Goal: Transaction & Acquisition: Subscribe to service/newsletter

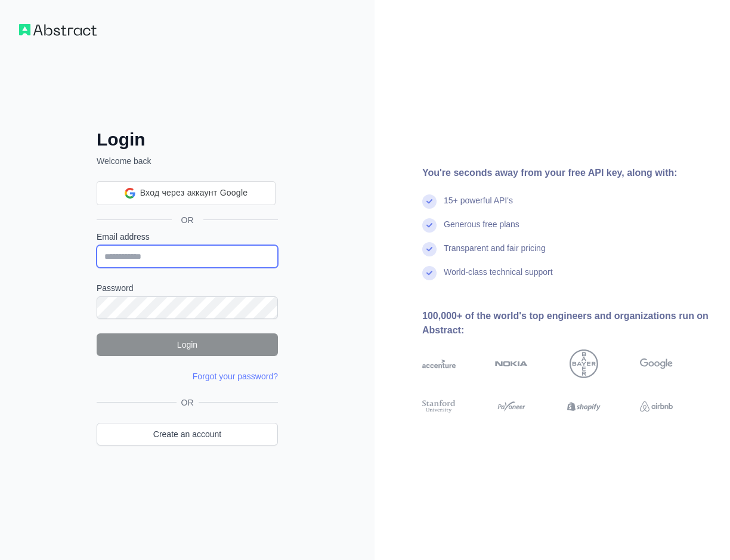
click at [232, 253] on input "Email address" at bounding box center [187, 256] width 181 height 23
click at [372, 294] on div "Login Welcome back OR Email address Password Login Forgot your password? Please…" at bounding box center [187, 280] width 375 height 560
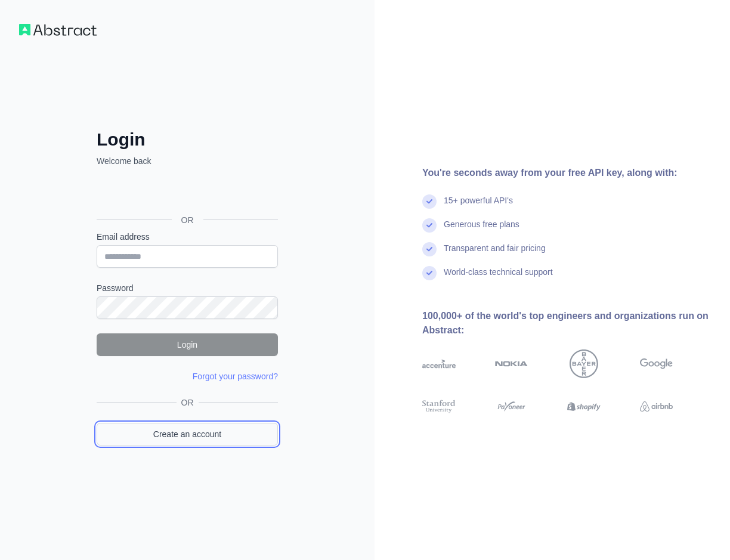
click at [225, 431] on link "Create an account" at bounding box center [187, 434] width 181 height 23
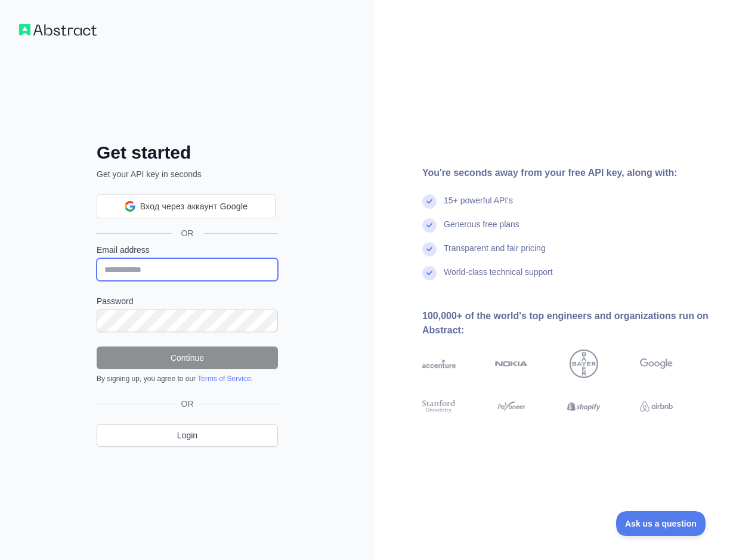
click at [167, 268] on input "Email address" at bounding box center [187, 269] width 181 height 23
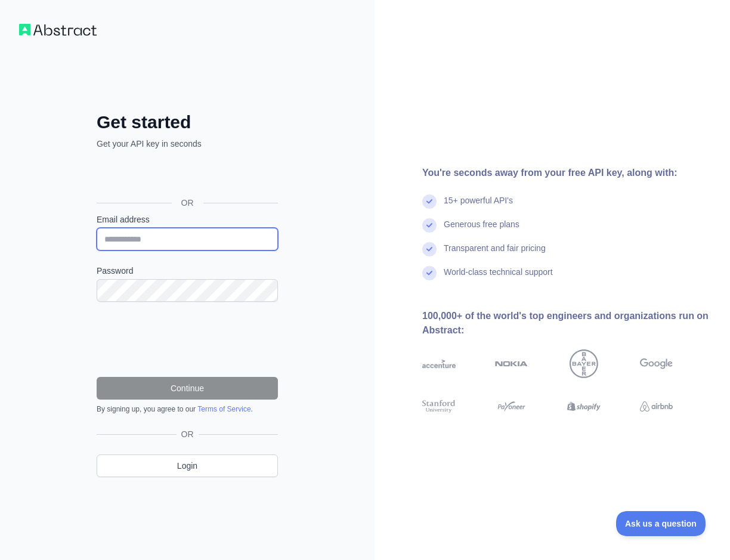
type input "**********"
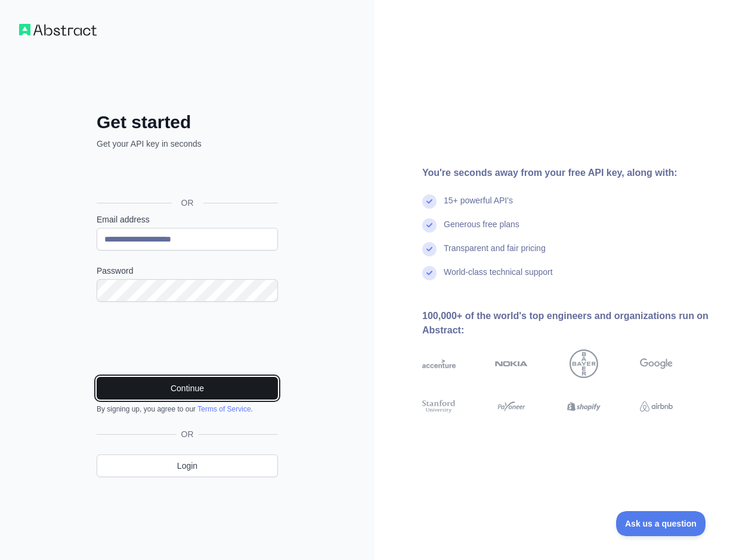
click at [229, 392] on button "Continue" at bounding box center [187, 388] width 181 height 23
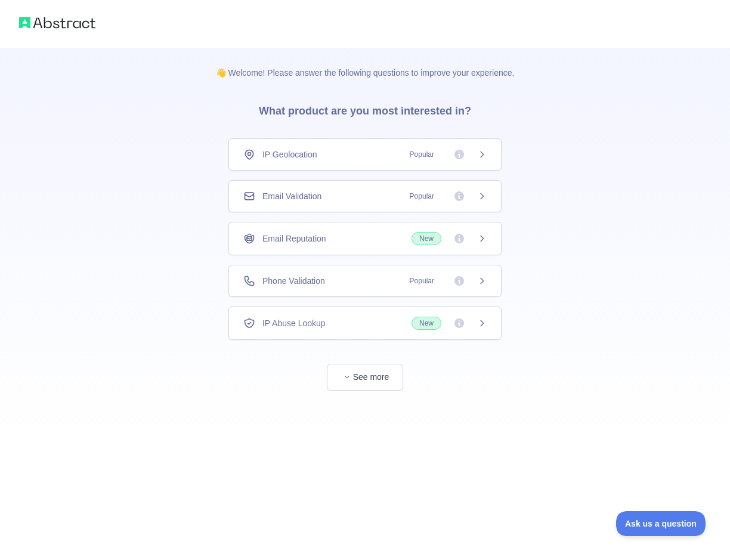
click at [489, 155] on div "IP Geolocation Popular" at bounding box center [365, 154] width 273 height 32
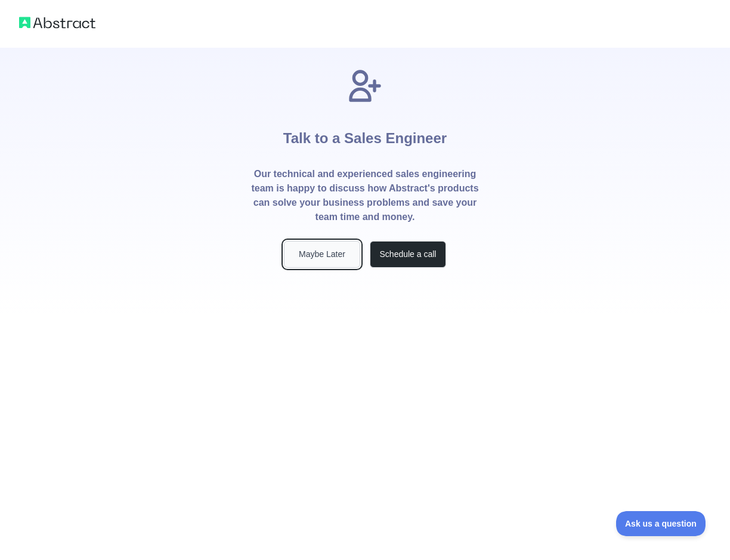
click at [332, 259] on button "Maybe Later" at bounding box center [322, 254] width 76 height 27
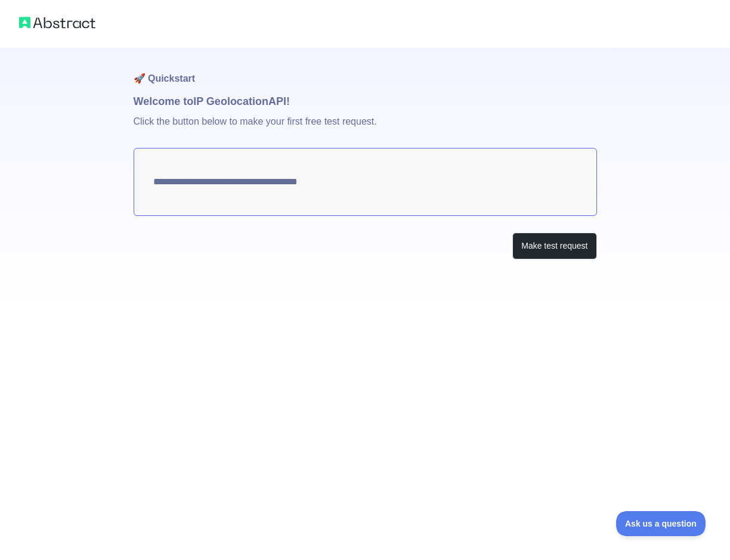
type textarea "**********"
click at [566, 247] on button "Make test request" at bounding box center [555, 246] width 84 height 27
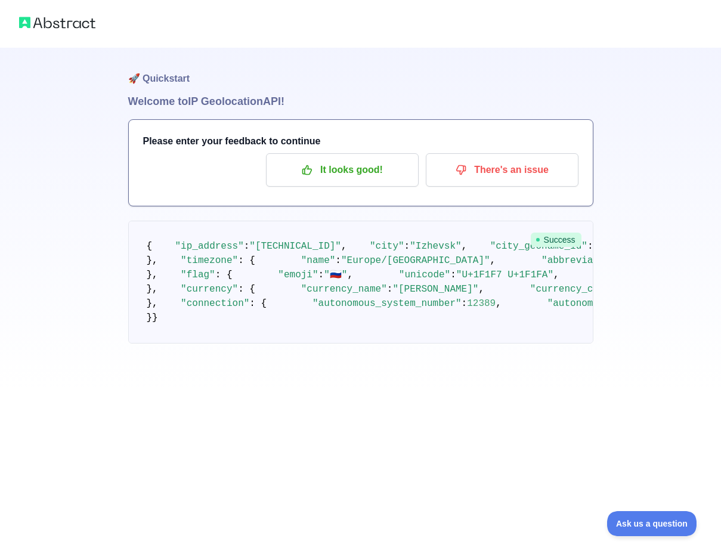
scroll to position [32, 0]
click at [372, 160] on p "It looks good!" at bounding box center [342, 170] width 135 height 20
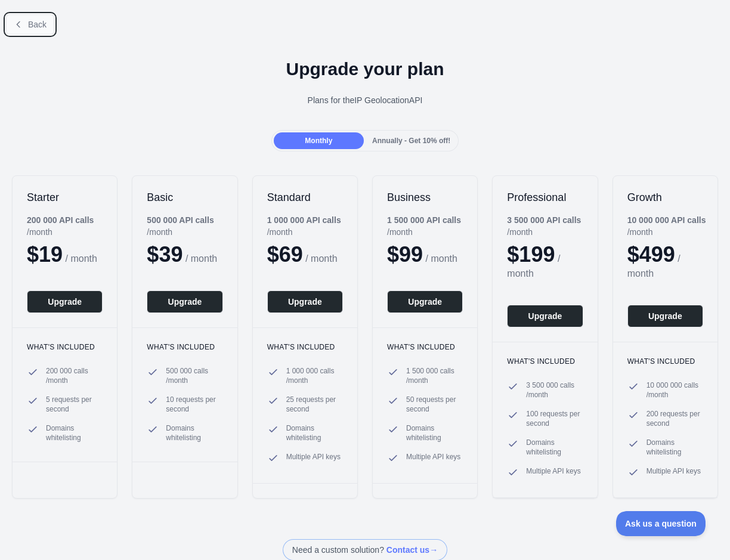
click at [42, 24] on span "Back" at bounding box center [37, 25] width 18 height 10
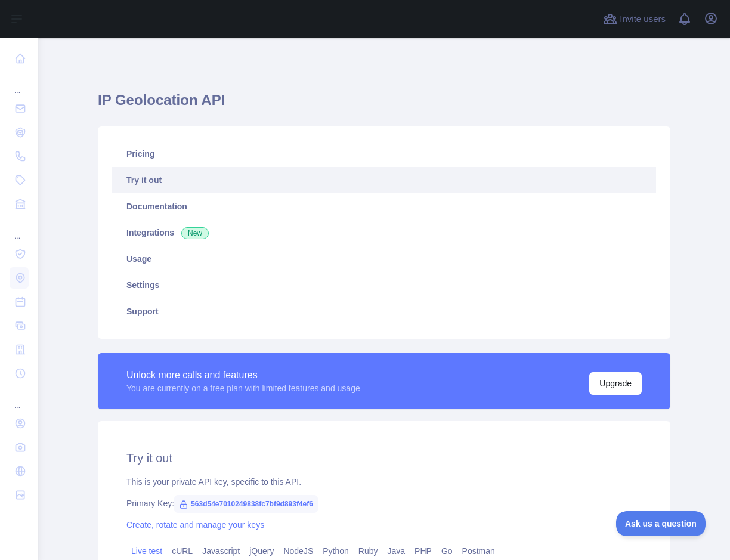
scroll to position [233, 0]
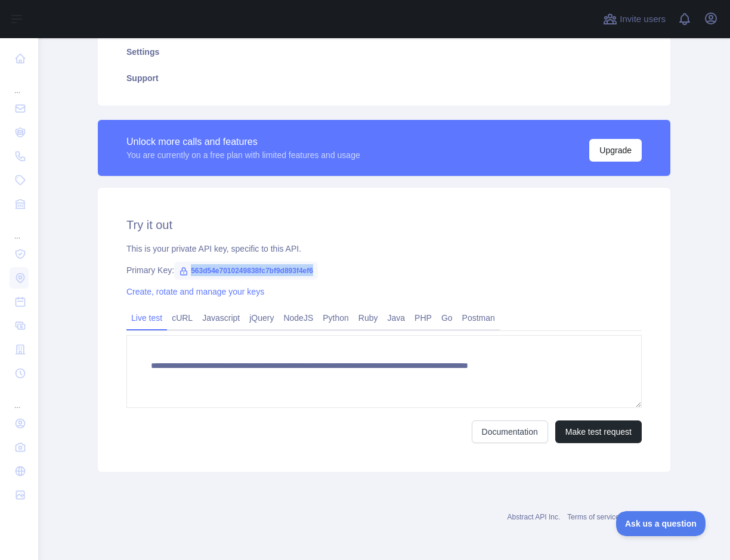
drag, startPoint x: 314, startPoint y: 270, endPoint x: 182, endPoint y: 271, distance: 132.5
click at [182, 271] on span "563d54e7010249838fc7bf9d893f4ef6" at bounding box center [246, 271] width 144 height 18
copy span "563d54e7010249838fc7bf9d893f4ef6"
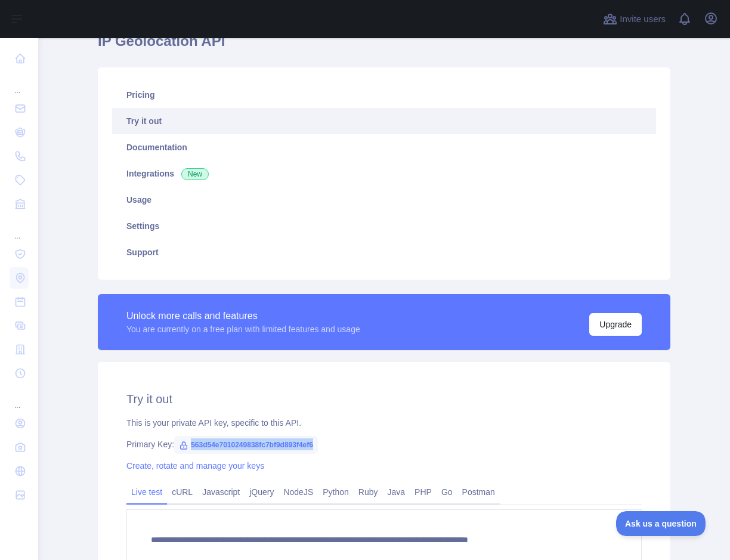
scroll to position [0, 0]
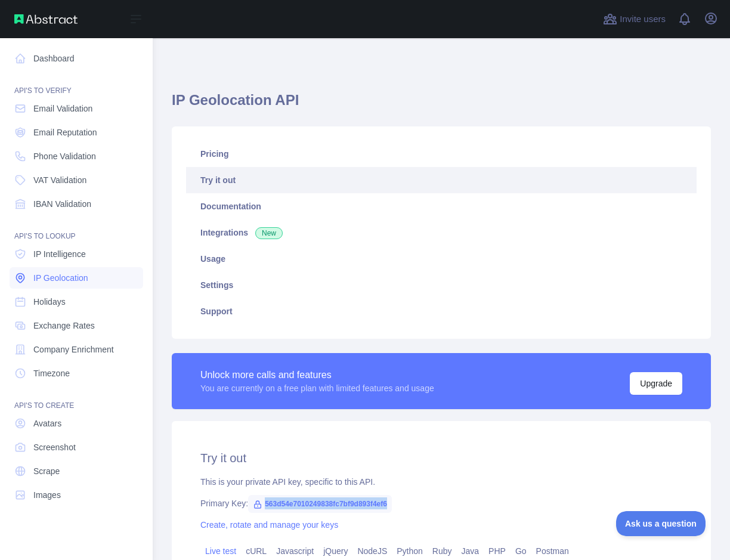
click at [67, 273] on span "IP Geolocation" at bounding box center [60, 278] width 55 height 12
